Goal: Navigation & Orientation: Find specific page/section

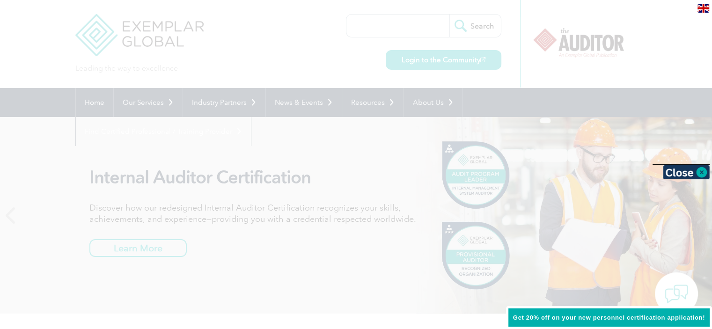
click at [343, 152] on div at bounding box center [356, 164] width 712 height 329
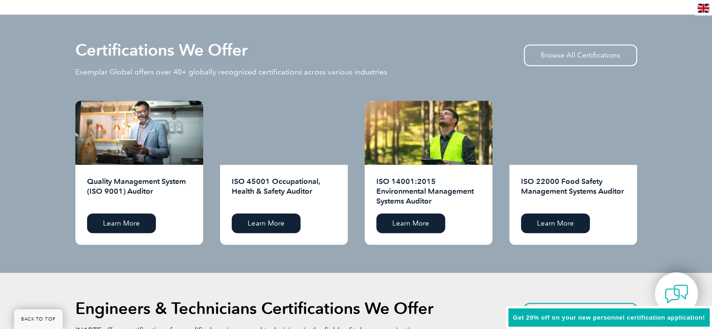
scroll to position [937, 0]
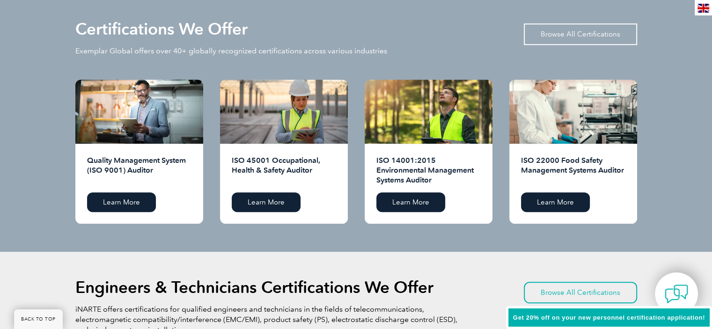
click at [575, 36] on link "Browse All Certifications" at bounding box center [580, 34] width 113 height 22
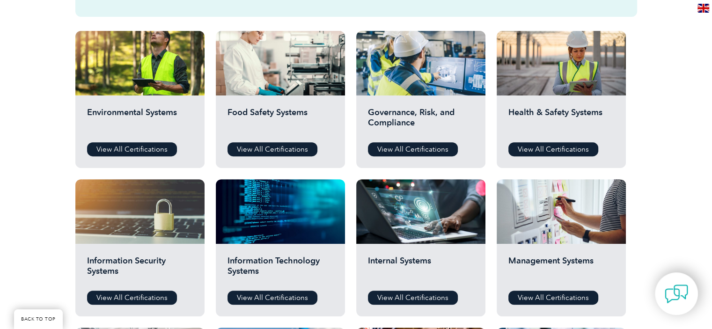
scroll to position [328, 0]
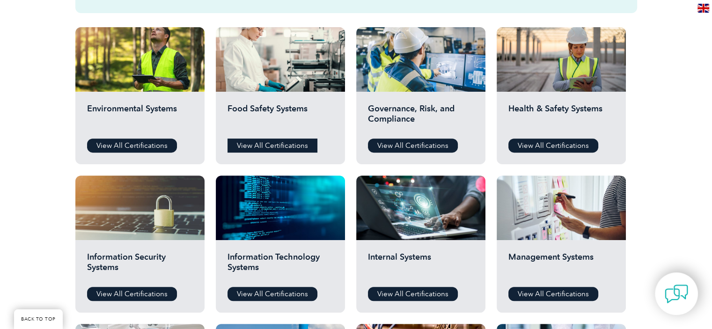
click at [275, 148] on link "View All Certifications" at bounding box center [273, 146] width 90 height 14
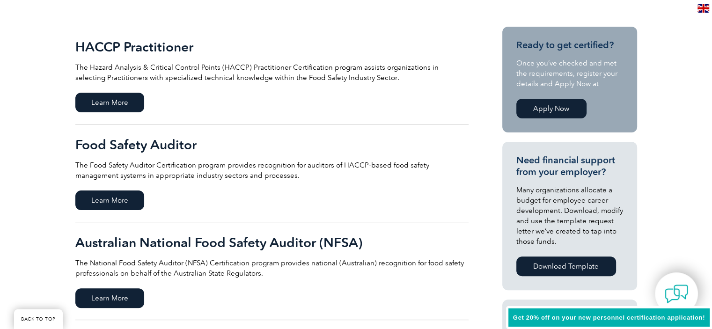
scroll to position [234, 0]
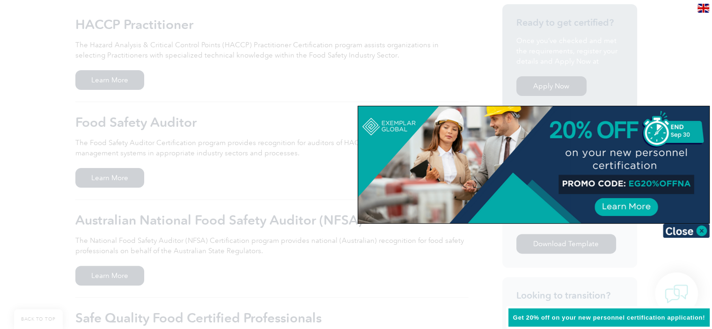
click at [275, 260] on div at bounding box center [356, 164] width 712 height 329
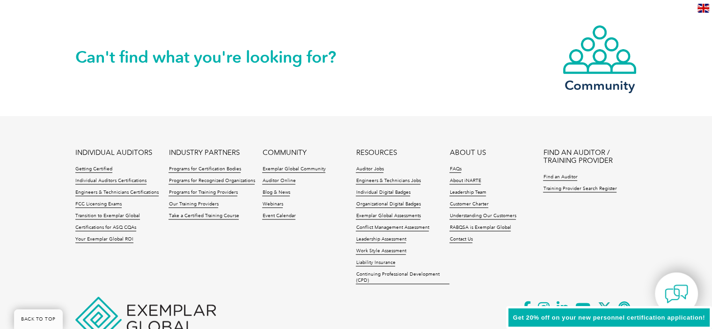
scroll to position [843, 0]
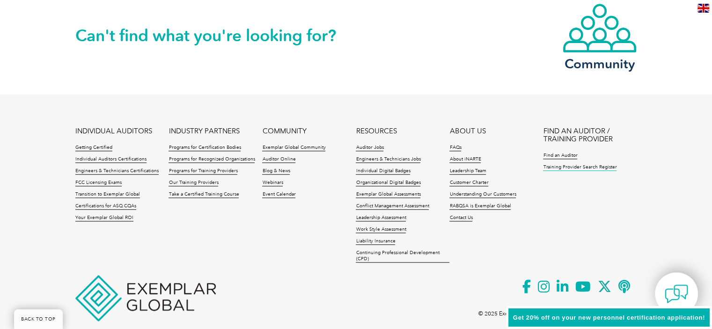
click at [565, 164] on link "Training Provider Search Register" at bounding box center [580, 167] width 74 height 7
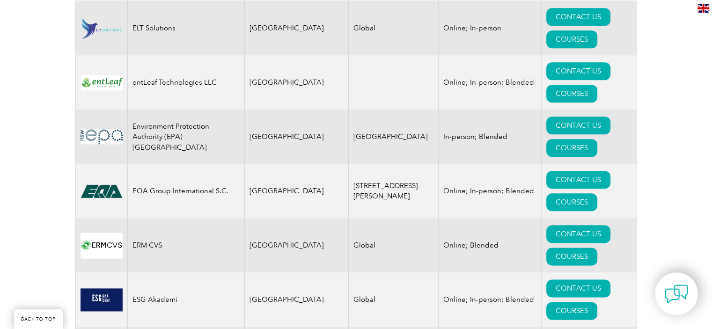
scroll to position [4684, 0]
